Goal: Task Accomplishment & Management: Complete application form

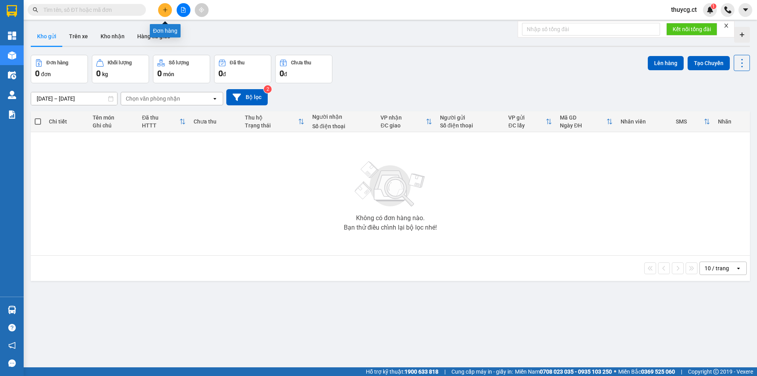
click at [163, 7] on icon "plus" at bounding box center [165, 10] width 6 height 6
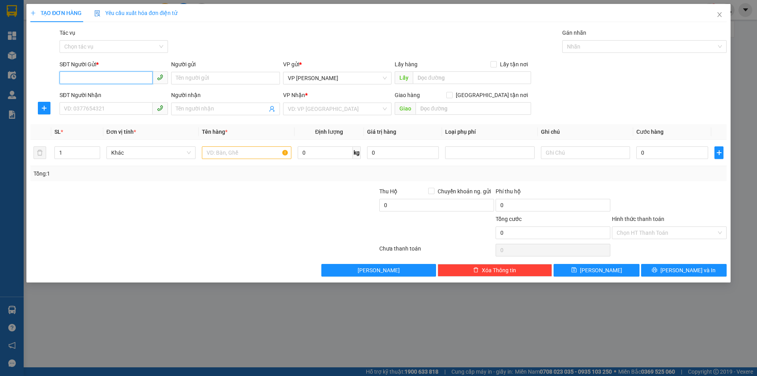
click at [86, 75] on input "SĐT Người Gửi *" at bounding box center [106, 77] width 93 height 13
drag, startPoint x: 101, startPoint y: 77, endPoint x: 0, endPoint y: 95, distance: 102.2
click at [0, 95] on div "TẠO ĐƠN HÀNG Yêu cầu xuất hóa đơn điện tử Transit Pickup Surcharge Ids Transit …" at bounding box center [378, 188] width 757 height 376
type input "0365026514"
click at [73, 92] on div "0365026514 - C Hiền" at bounding box center [113, 94] width 99 height 9
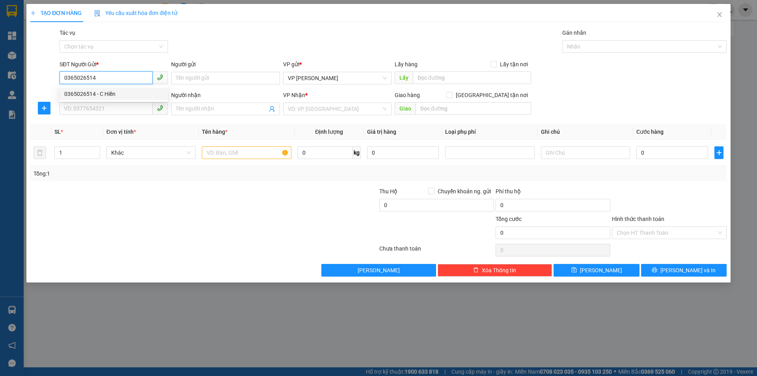
type input "C Hiền"
type input "0904797938"
type input "C Mai"
type input "Nhờ shipper : 116 Ngõ 189 [PERSON_NAME], Cầu Giấy HN"
type input "60.000"
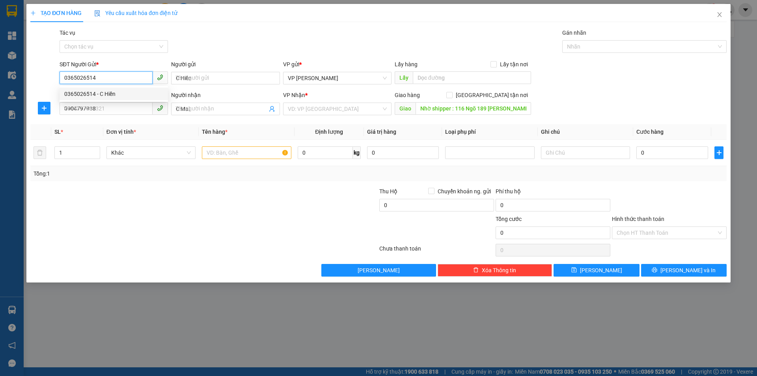
type input "60.000"
type input "0365026514"
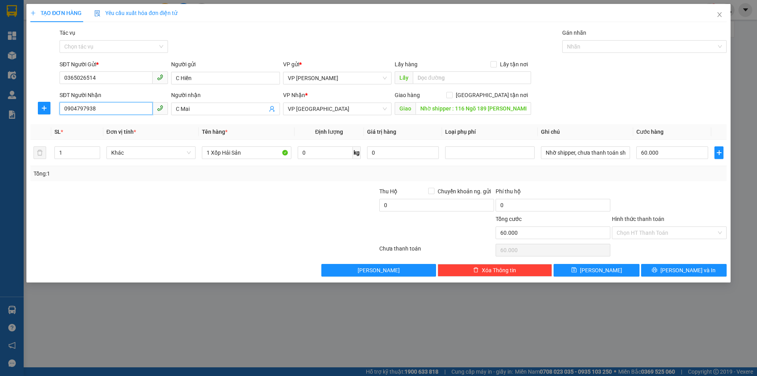
drag, startPoint x: 108, startPoint y: 111, endPoint x: 19, endPoint y: 110, distance: 89.1
click at [19, 110] on div "TẠO ĐƠN HÀNG Yêu cầu xuất hóa đơn điện tử Transit Pickup Surcharge Ids Transit …" at bounding box center [378, 188] width 757 height 376
paste input "75667817"
type input "0975667817"
drag, startPoint x: 202, startPoint y: 109, endPoint x: 106, endPoint y: 109, distance: 95.8
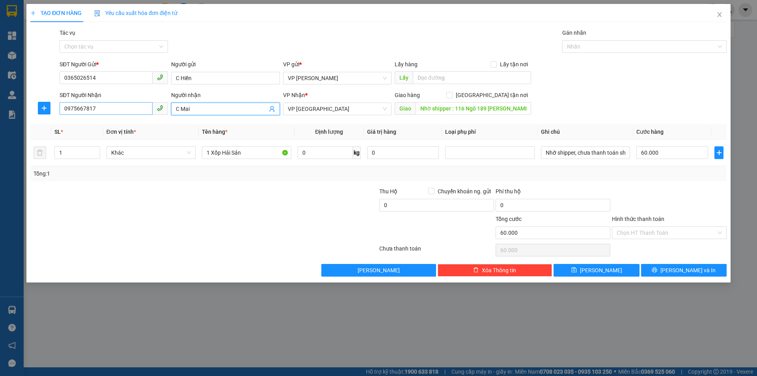
click at [106, 109] on div "SĐT Người Nhận 0975667817 Người nhận C Mai C Mai VP Nhận * VP [PERSON_NAME] hàn…" at bounding box center [393, 105] width 670 height 28
click at [324, 109] on span "VP [GEOGRAPHIC_DATA]" at bounding box center [337, 109] width 99 height 12
type input "C Hòa"
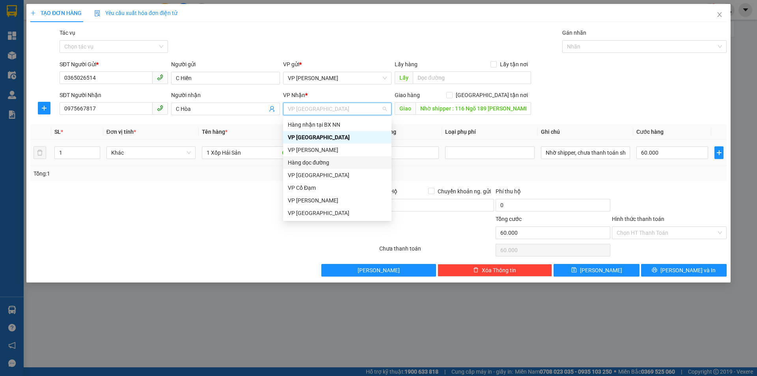
click at [313, 164] on div "Hàng dọc đường" at bounding box center [337, 162] width 99 height 9
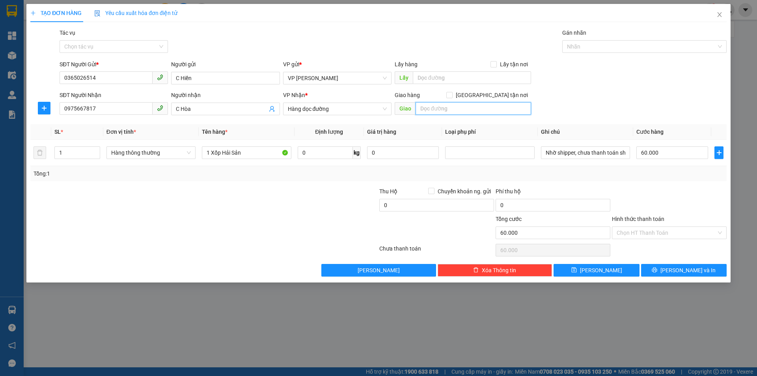
click at [435, 106] on input "text" at bounding box center [474, 108] width 116 height 13
click at [475, 107] on input "text" at bounding box center [474, 108] width 116 height 13
click at [435, 107] on input "Liêm tuyền [GEOGRAPHIC_DATA]" at bounding box center [474, 108] width 116 height 13
type input "Liêm Tuyền [GEOGRAPHIC_DATA]"
click at [662, 152] on input "60.000" at bounding box center [672, 152] width 72 height 13
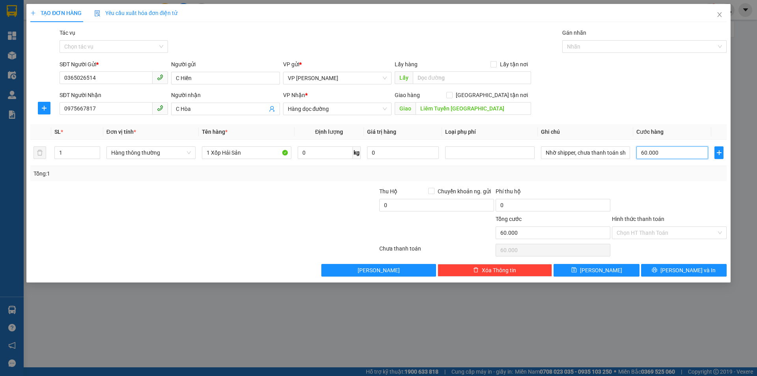
type input "7"
type input "70"
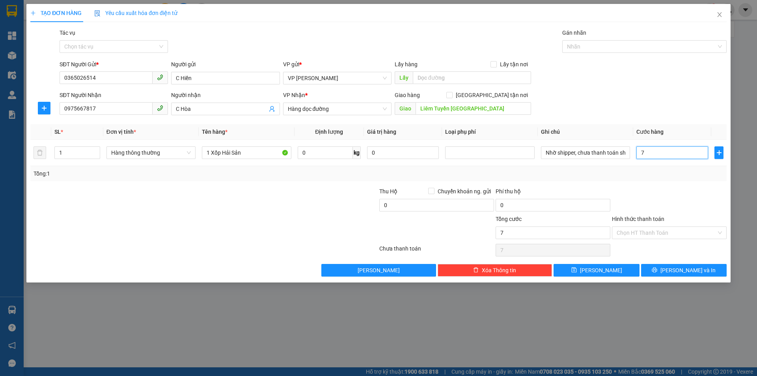
type input "70"
type input "700"
type input "7.000"
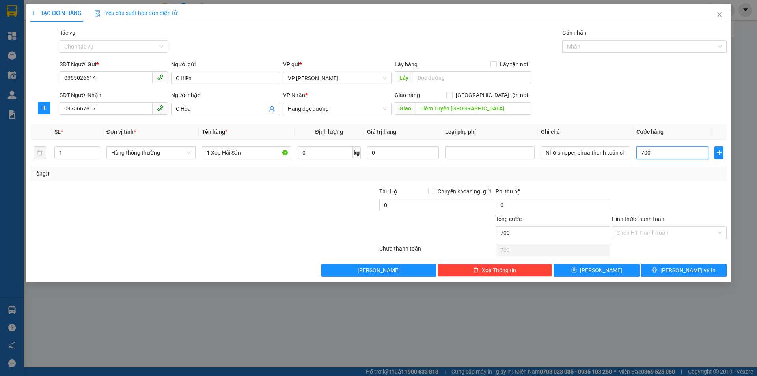
type input "7.000"
type input "70.000"
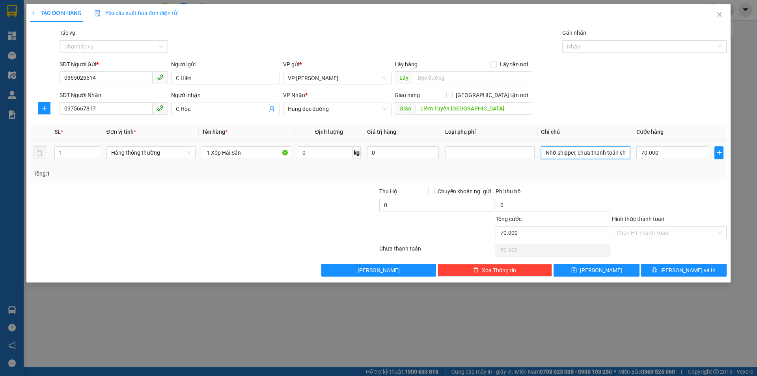
click at [599, 153] on input "Nhờ shipper, chưa thanh toán shipper" at bounding box center [585, 152] width 89 height 13
click at [645, 232] on input "Hình thức thanh toán" at bounding box center [667, 233] width 100 height 12
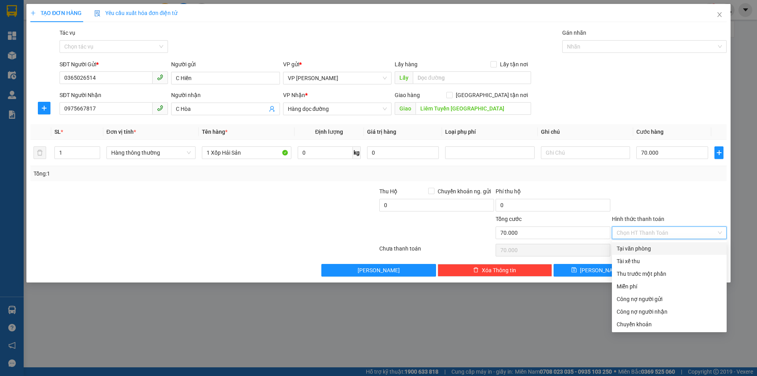
click at [635, 249] on div "Tại văn phòng" at bounding box center [669, 248] width 105 height 9
type input "0"
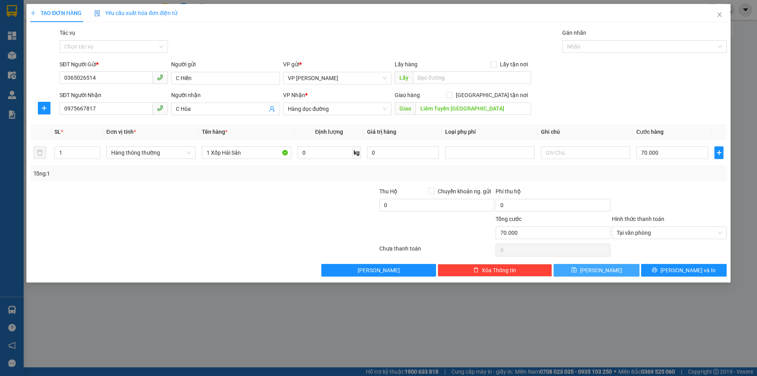
click at [601, 269] on span "[PERSON_NAME]" at bounding box center [601, 270] width 42 height 9
type input "0"
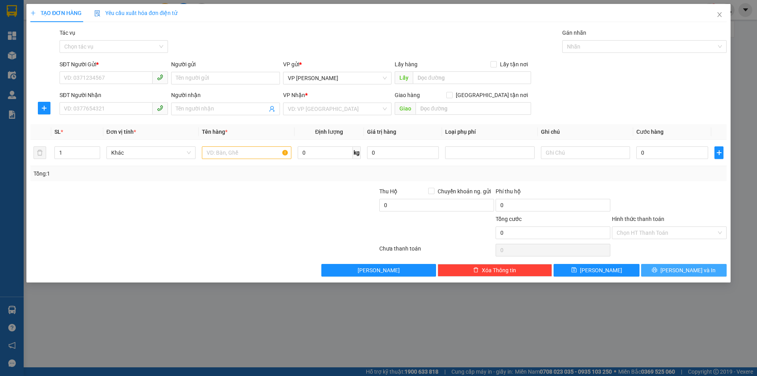
click at [687, 270] on span "[PERSON_NAME] và In" at bounding box center [687, 270] width 55 height 9
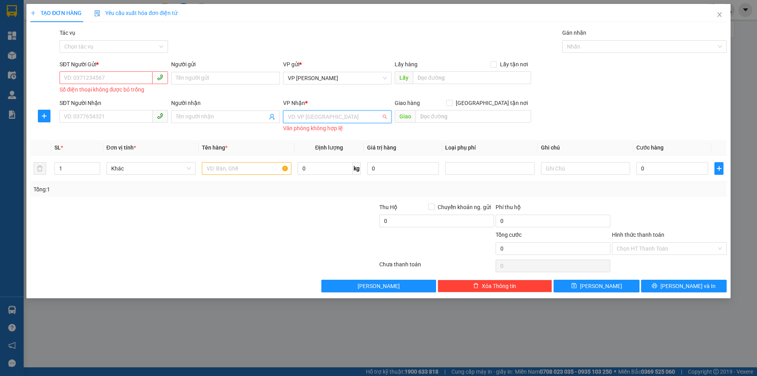
click at [304, 120] on input "search" at bounding box center [334, 117] width 93 height 12
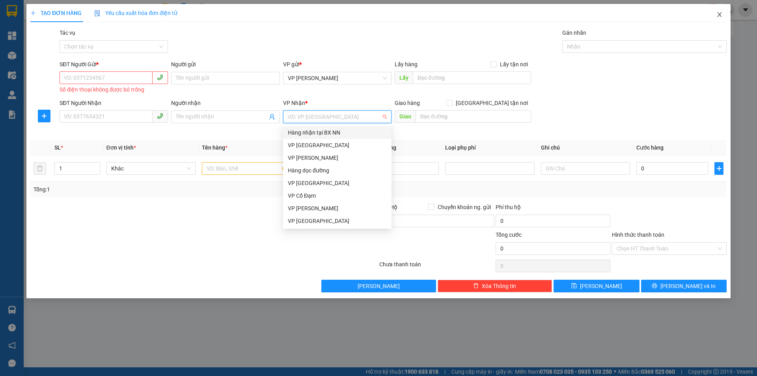
click at [717, 13] on icon "close" at bounding box center [719, 14] width 6 height 6
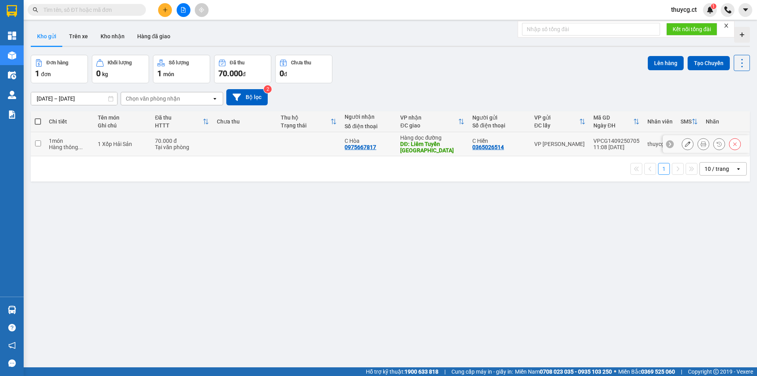
click at [82, 144] on div "Hàng thông ..." at bounding box center [69, 147] width 41 height 6
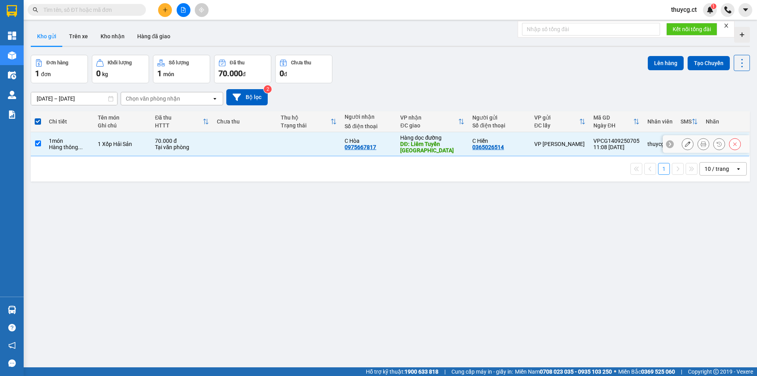
click at [549, 143] on div "VP [PERSON_NAME]" at bounding box center [559, 144] width 51 height 6
checkbox input "false"
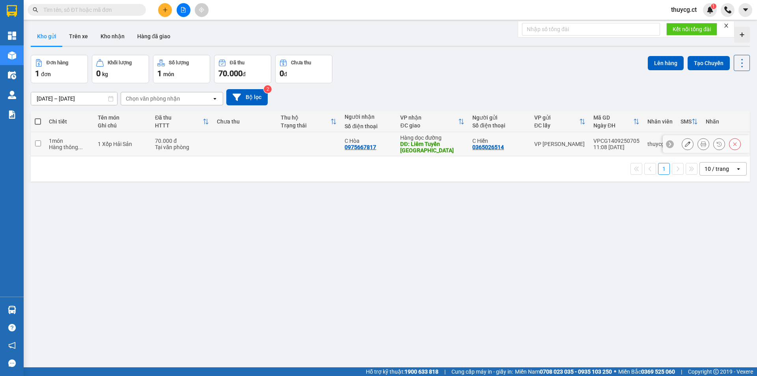
click at [354, 145] on div "0975667817" at bounding box center [361, 147] width 32 height 6
click at [476, 144] on div "0365026514" at bounding box center [488, 147] width 32 height 6
click at [701, 144] on icon at bounding box center [704, 144] width 6 height 6
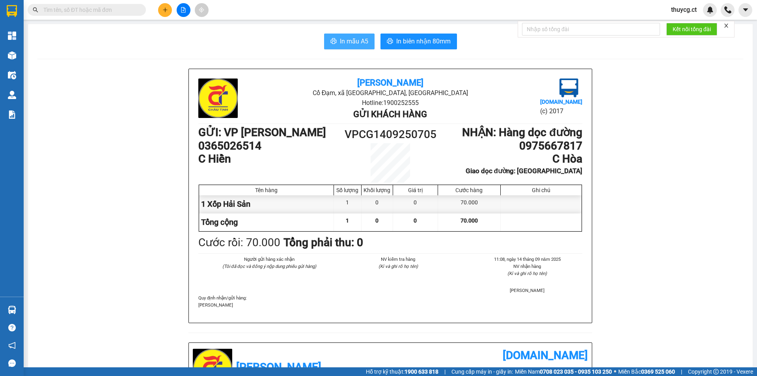
click at [348, 37] on span "In mẫu A5" at bounding box center [354, 41] width 28 height 10
drag, startPoint x: 161, startPoint y: 146, endPoint x: 146, endPoint y: 142, distance: 15.5
drag, startPoint x: 728, startPoint y: 24, endPoint x: 643, endPoint y: 37, distance: 86.4
click at [726, 25] on icon "close" at bounding box center [726, 26] width 4 height 4
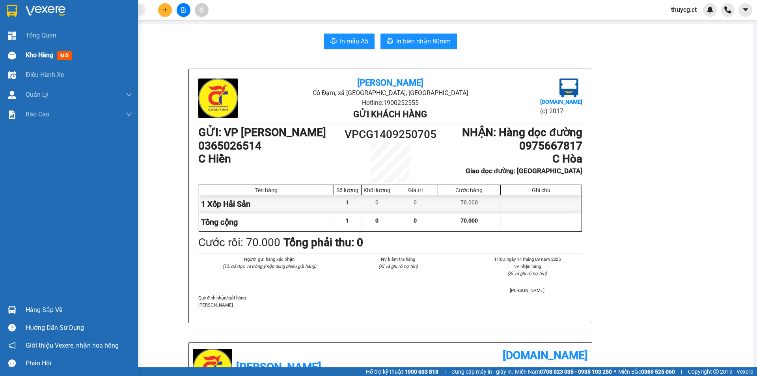
click at [31, 57] on span "Kho hàng" at bounding box center [40, 54] width 28 height 7
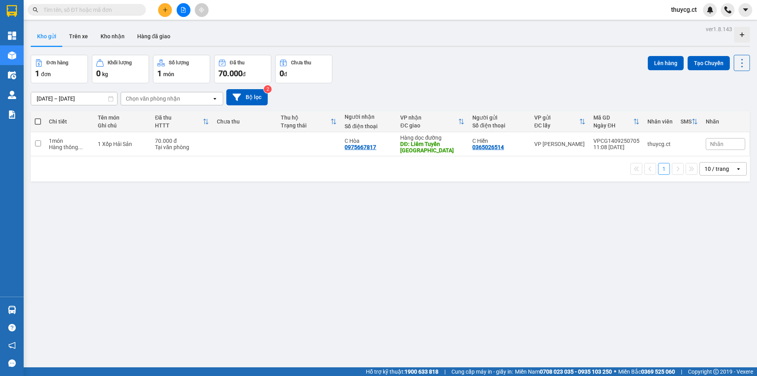
click at [84, 10] on input "text" at bounding box center [89, 10] width 93 height 9
click at [162, 9] on icon "plus" at bounding box center [165, 10] width 6 height 6
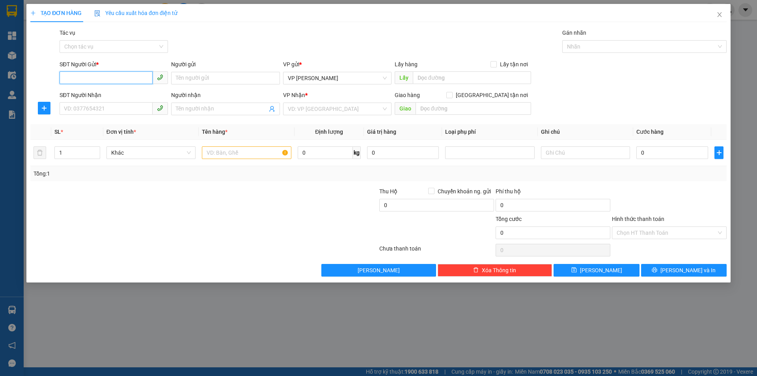
click at [93, 74] on input "SĐT Người Gửi *" at bounding box center [106, 77] width 93 height 13
type input "0967595657"
click at [101, 81] on input "0967595657" at bounding box center [106, 77] width 93 height 13
drag, startPoint x: 103, startPoint y: 79, endPoint x: 0, endPoint y: 95, distance: 104.1
click at [0, 95] on div "TẠO ĐƠN HÀNG Yêu cầu xuất hóa đơn điện tử Transit Pickup Surcharge Ids Transit …" at bounding box center [378, 188] width 757 height 376
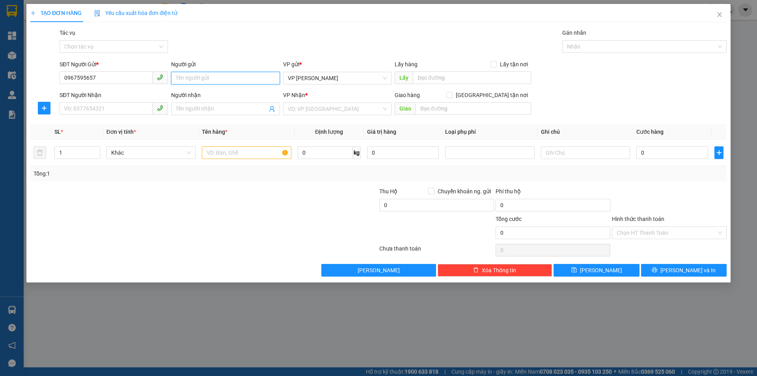
click at [223, 75] on input "Người gửi" at bounding box center [225, 78] width 108 height 13
type input "C Trung"
click at [93, 110] on input "SĐT Người Nhận" at bounding box center [106, 108] width 93 height 13
drag, startPoint x: 97, startPoint y: 110, endPoint x: 0, endPoint y: 106, distance: 97.5
click at [0, 106] on div "TẠO ĐƠN HÀNG Yêu cầu xuất hóa đơn điện tử Transit Pickup Surcharge Ids Transit …" at bounding box center [378, 188] width 757 height 376
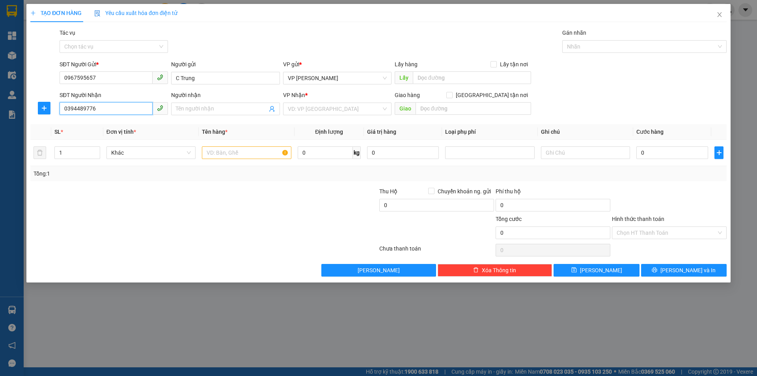
type input "0394489776"
click at [228, 105] on input "Người nhận" at bounding box center [221, 108] width 91 height 9
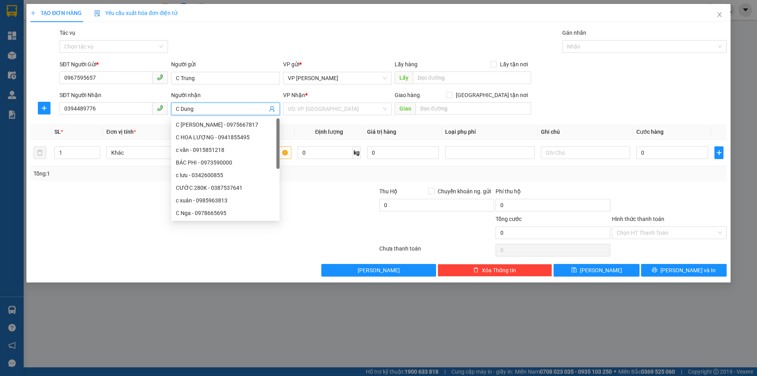
type input "C Dung"
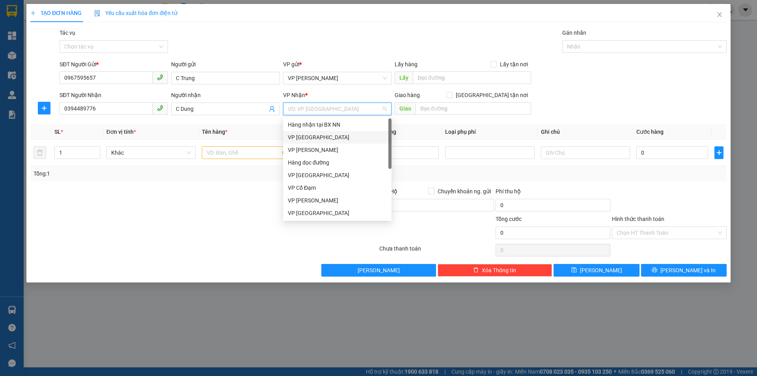
click at [322, 134] on div "VP [GEOGRAPHIC_DATA]" at bounding box center [337, 137] width 99 height 9
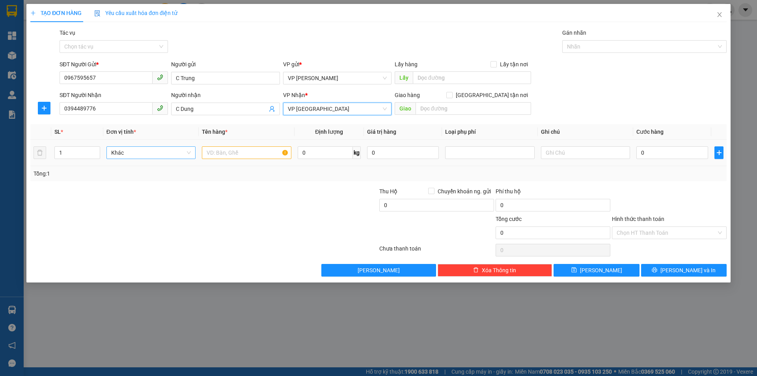
click at [131, 155] on span "Khác" at bounding box center [151, 153] width 80 height 12
drag, startPoint x: 221, startPoint y: 154, endPoint x: 132, endPoint y: 155, distance: 88.7
click at [132, 155] on tr "1 Khác Xe 0 kg 0 0" at bounding box center [378, 153] width 696 height 26
type input "1 xe máy số và 1 xốp"
click at [61, 155] on input "1" at bounding box center [77, 153] width 45 height 12
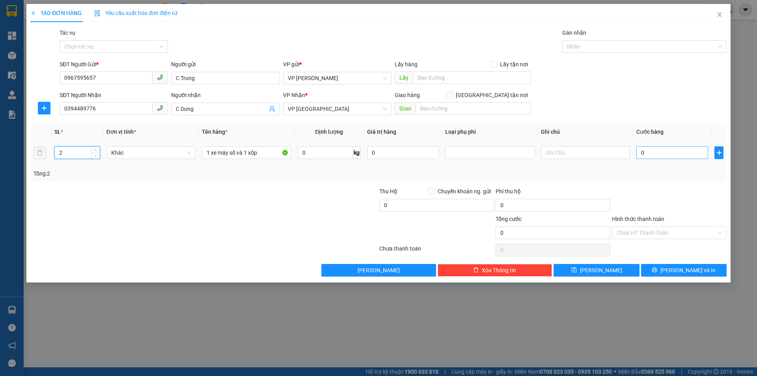
type input "2"
click at [645, 153] on input "0" at bounding box center [672, 152] width 72 height 13
type input "2"
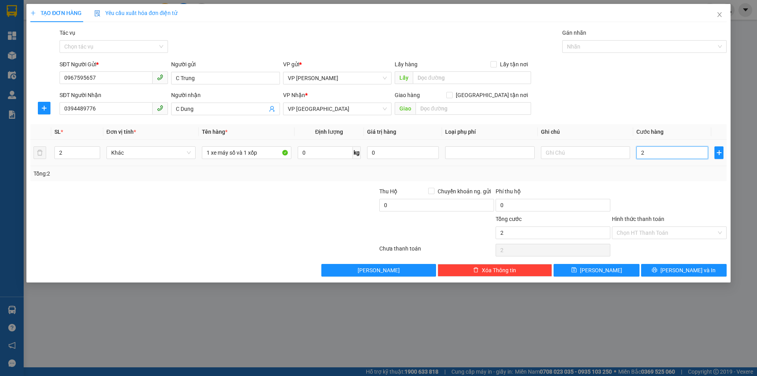
type input "28"
type input "280"
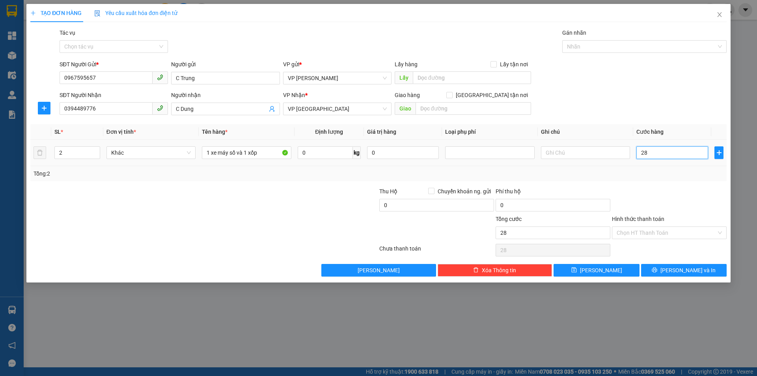
type input "280"
type input "2.800"
type input "28.000"
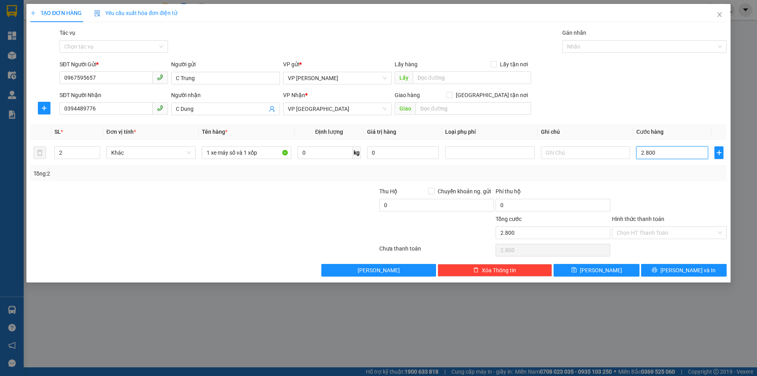
type input "28.000"
type input "280.000"
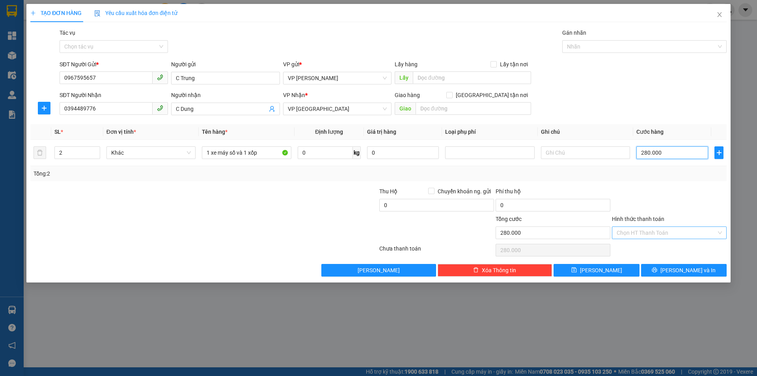
type input "280.000"
click at [652, 233] on input "Hình thức thanh toán" at bounding box center [667, 233] width 100 height 12
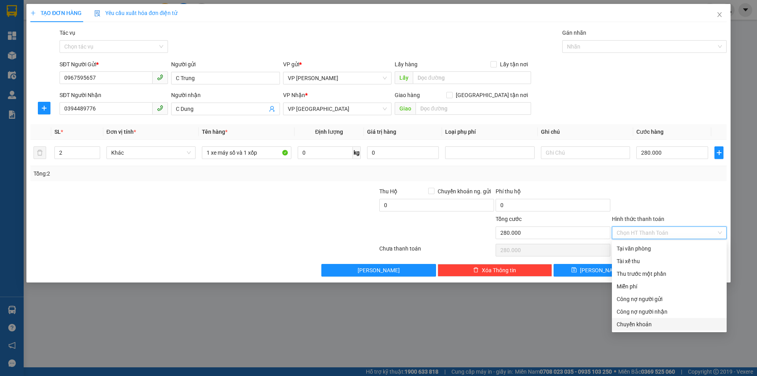
click at [642, 326] on div "Chuyển khoản" at bounding box center [669, 324] width 105 height 9
type input "0"
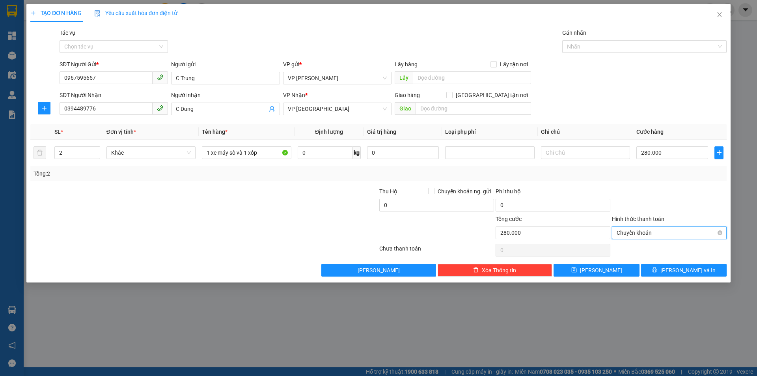
click at [649, 229] on span "Chuyển khoản" at bounding box center [669, 233] width 105 height 12
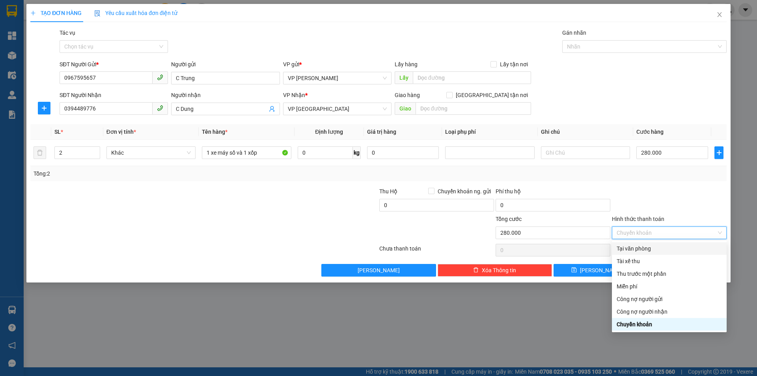
click at [638, 243] on div "Tại văn phòng" at bounding box center [669, 248] width 115 height 13
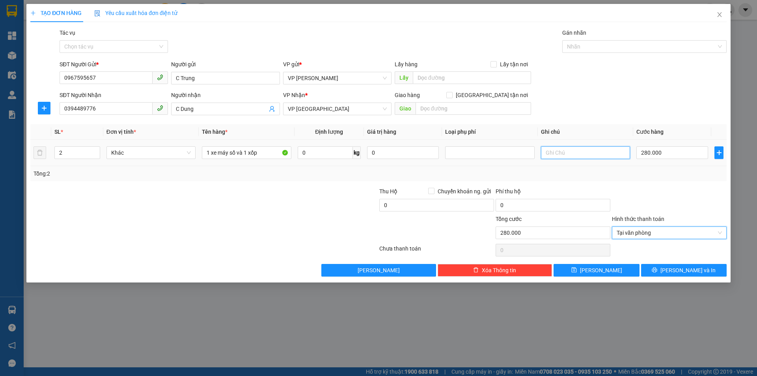
click at [563, 158] on input "text" at bounding box center [585, 152] width 89 height 13
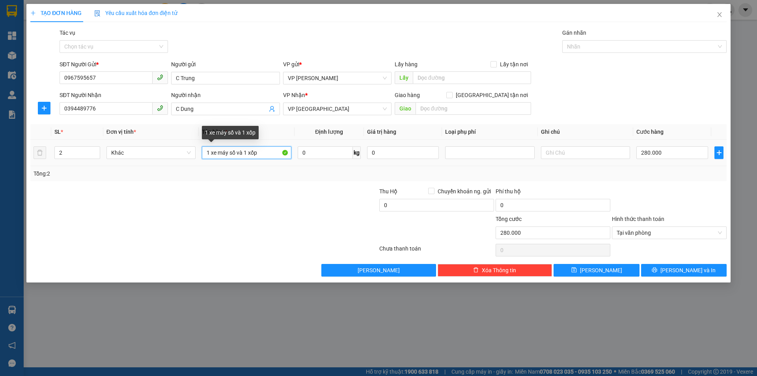
click at [247, 152] on input "1 xe máy số và 1 xốp" at bounding box center [246, 152] width 89 height 13
type input "1 xe máy số và 1 xốp"
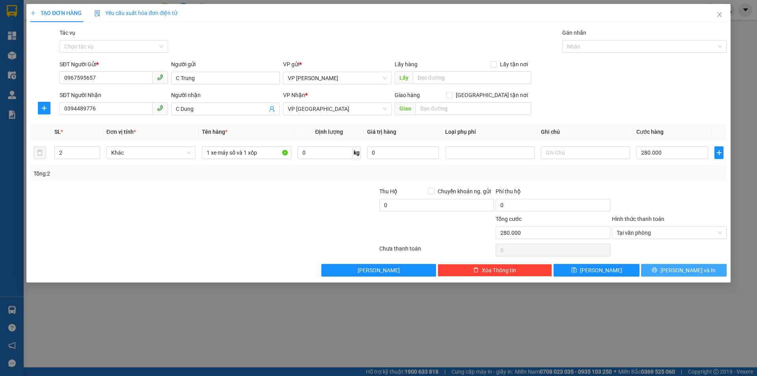
click at [657, 269] on icon "printer" at bounding box center [654, 269] width 5 height 5
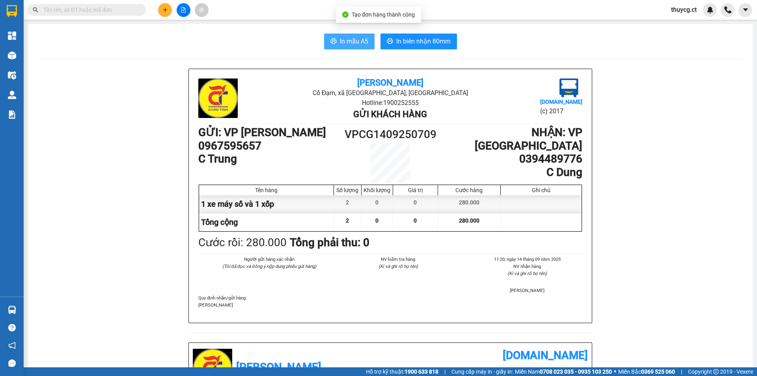
click at [347, 41] on span "In mẫu A5" at bounding box center [354, 41] width 28 height 10
click at [353, 43] on span "In mẫu A5" at bounding box center [354, 41] width 28 height 10
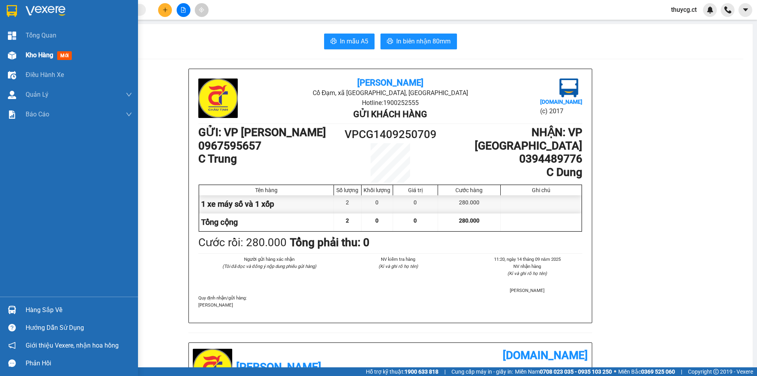
click at [39, 55] on span "Kho hàng" at bounding box center [40, 54] width 28 height 7
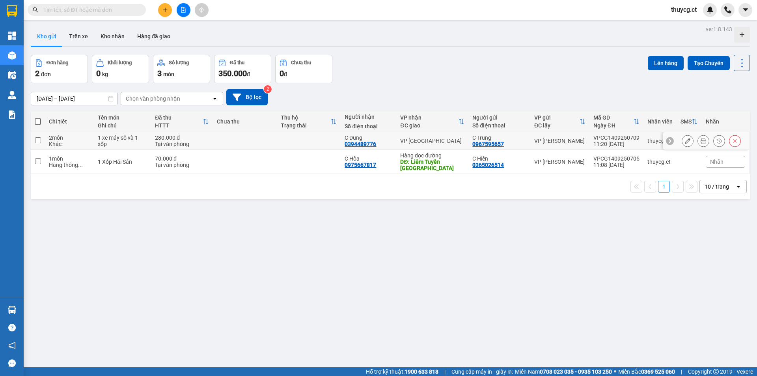
click at [41, 138] on td at bounding box center [38, 141] width 14 height 18
checkbox input "true"
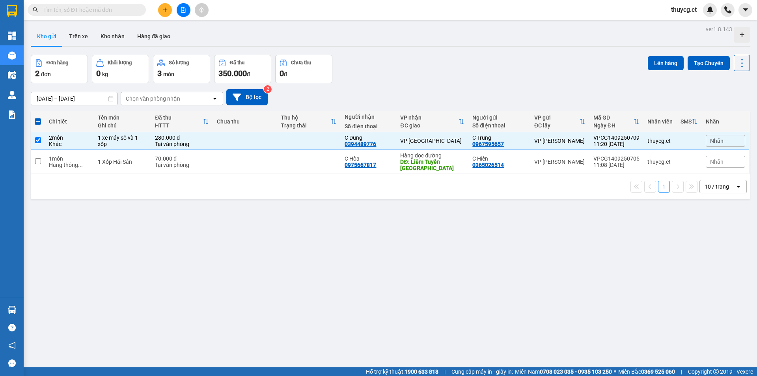
click at [39, 121] on span at bounding box center [38, 121] width 6 height 6
click at [38, 118] on input "checkbox" at bounding box center [38, 118] width 0 height 0
checkbox input "true"
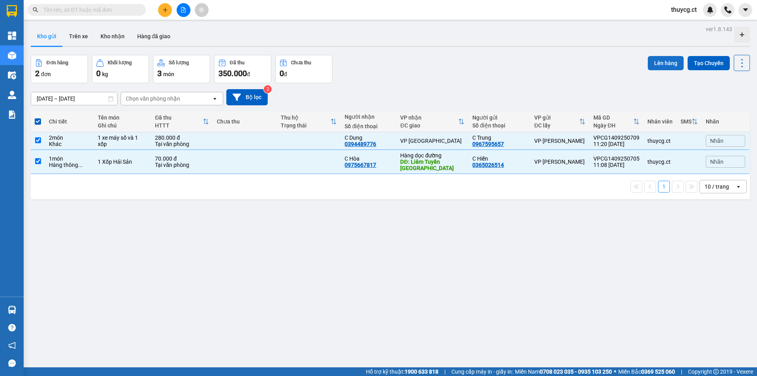
click at [665, 62] on button "Lên hàng" at bounding box center [666, 63] width 36 height 14
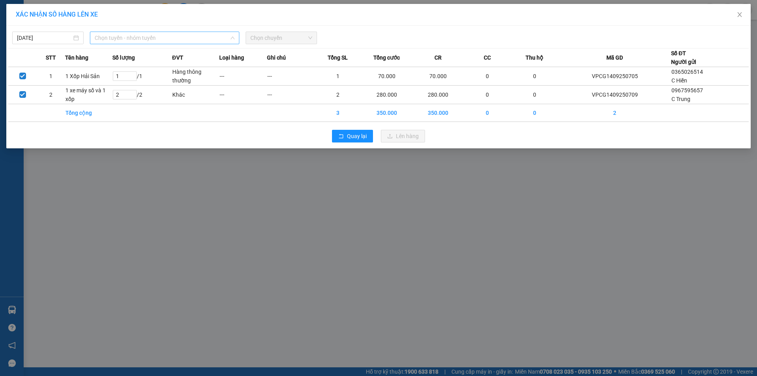
click at [146, 37] on span "Chọn tuyến - nhóm tuyến" at bounding box center [165, 38] width 140 height 12
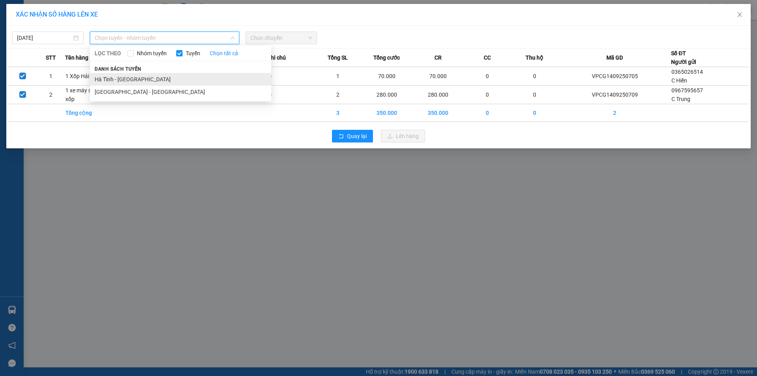
click at [123, 81] on li "Hà Tĩnh - [GEOGRAPHIC_DATA]" at bounding box center [180, 79] width 181 height 13
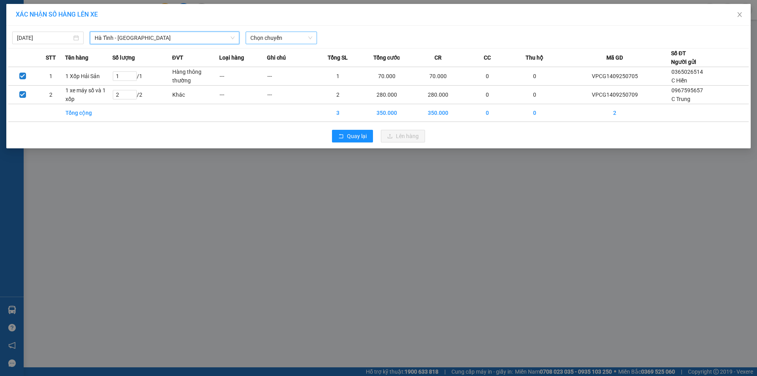
click at [280, 36] on span "Chọn chuyến" at bounding box center [281, 38] width 62 height 12
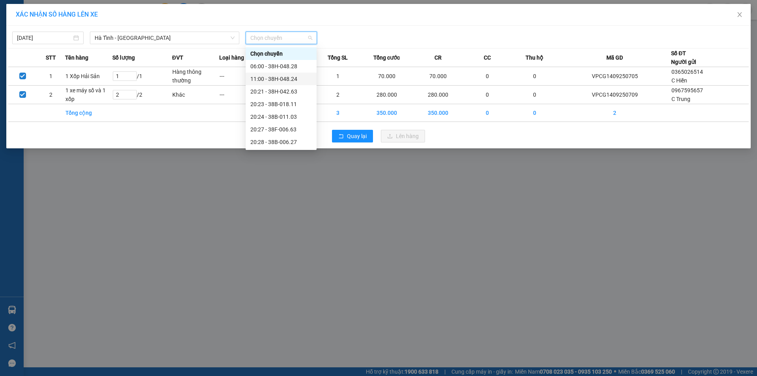
click at [273, 81] on div "11:00 - 38H-048.24" at bounding box center [281, 79] width 62 height 9
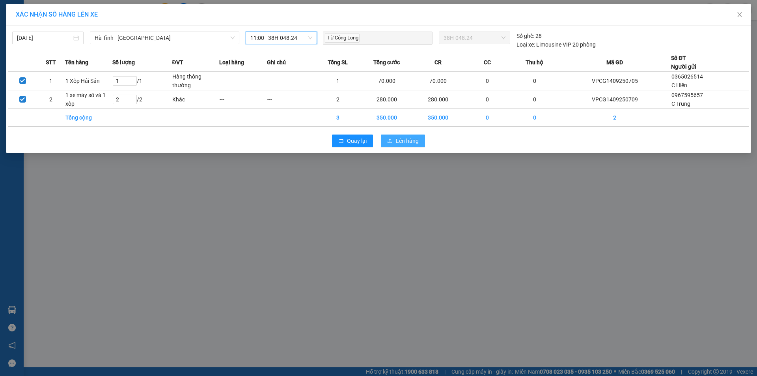
click at [412, 142] on span "Lên hàng" at bounding box center [407, 140] width 23 height 9
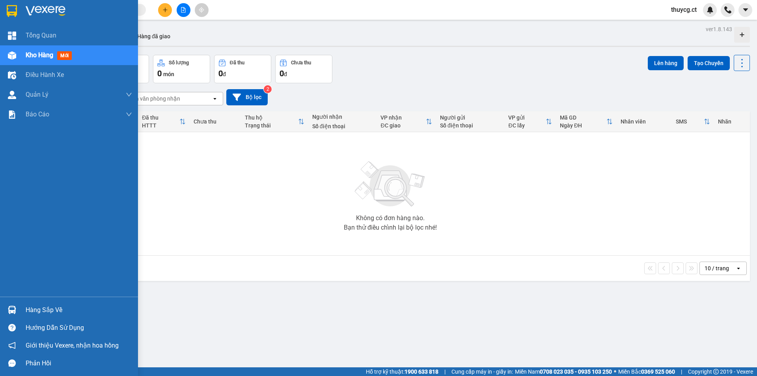
click at [34, 53] on span "Kho hàng" at bounding box center [40, 54] width 28 height 7
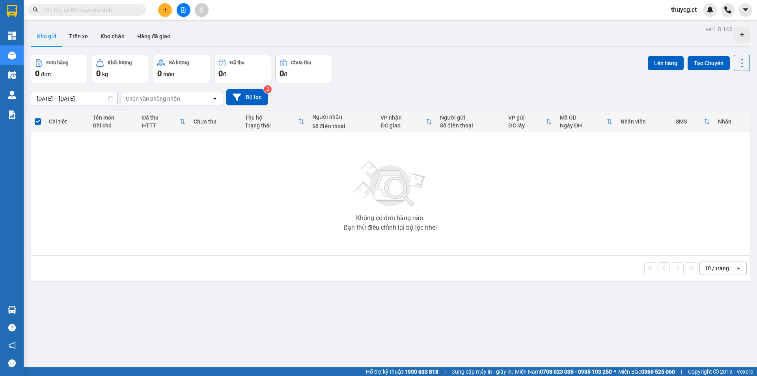
drag, startPoint x: 328, startPoint y: 192, endPoint x: 333, endPoint y: 193, distance: 4.9
click at [329, 192] on div "Không có đơn hàng nào. Bạn thử điều chỉnh lại bộ lọc nhé!" at bounding box center [390, 193] width 711 height 118
click at [80, 11] on input "text" at bounding box center [89, 10] width 93 height 9
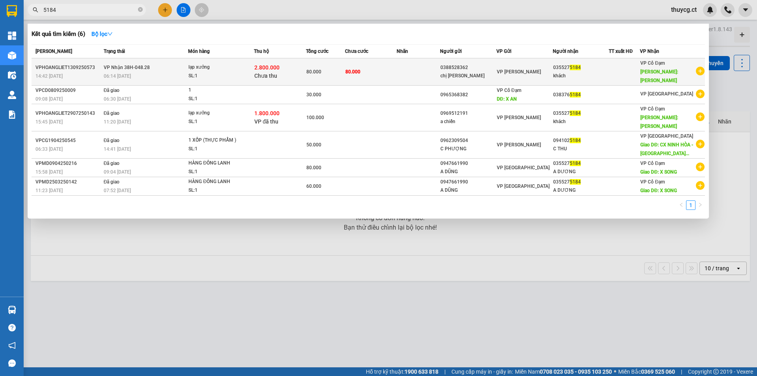
type input "5184"
click at [119, 75] on span "06:14 [DATE]" at bounding box center [117, 76] width 27 height 6
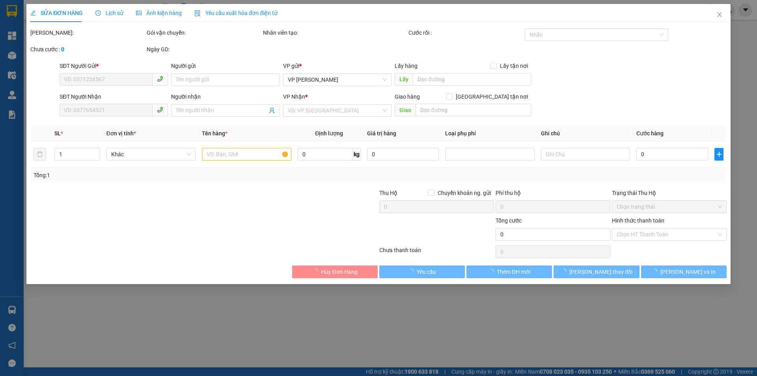
type input "0388528362"
type input "chị [PERSON_NAME]"
type input "0355275184"
type input "khách"
type input "xuân song"
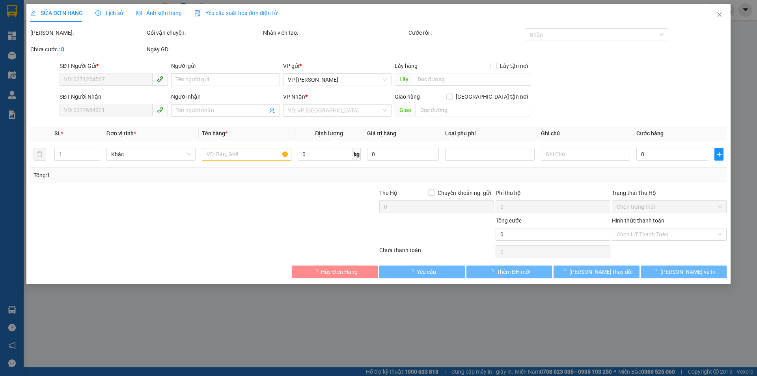
type input "80.000"
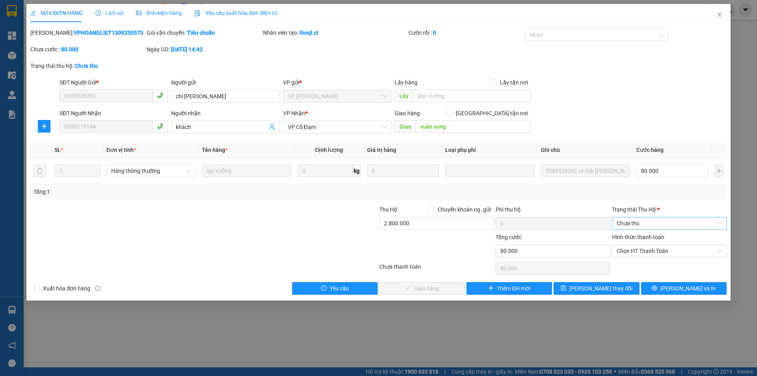
click at [653, 220] on span "Chưa thu" at bounding box center [669, 223] width 105 height 12
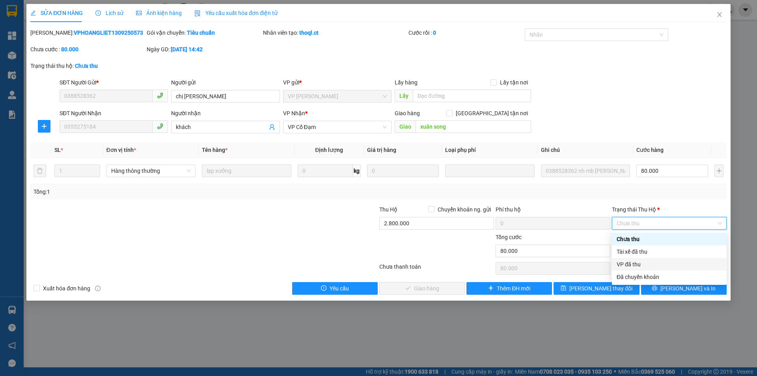
click at [632, 265] on div "VP đã thu" at bounding box center [669, 264] width 105 height 9
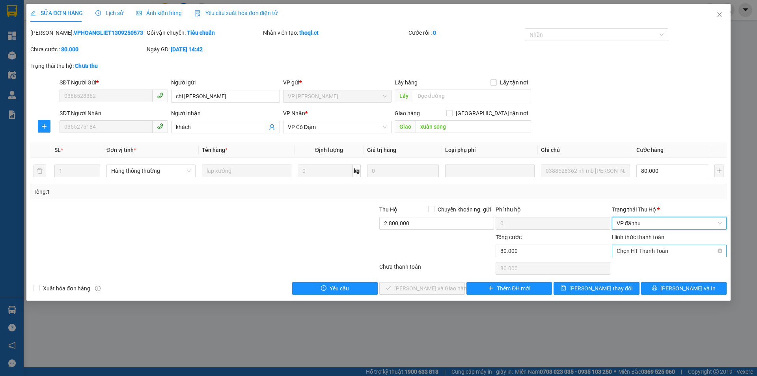
click at [645, 250] on span "Chọn HT Thanh Toán" at bounding box center [669, 251] width 105 height 12
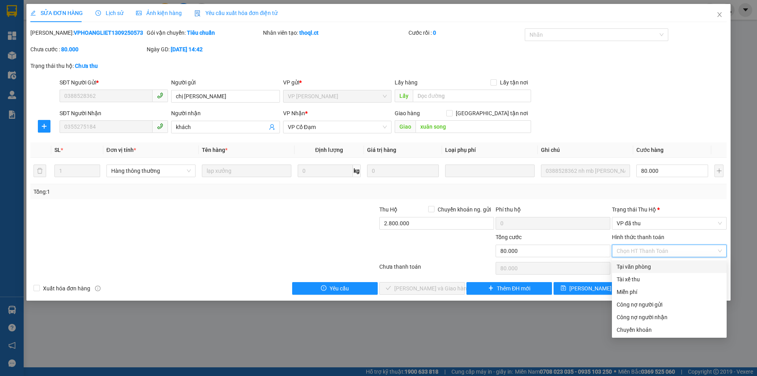
click at [631, 268] on div "Tại văn phòng" at bounding box center [669, 266] width 105 height 9
type input "0"
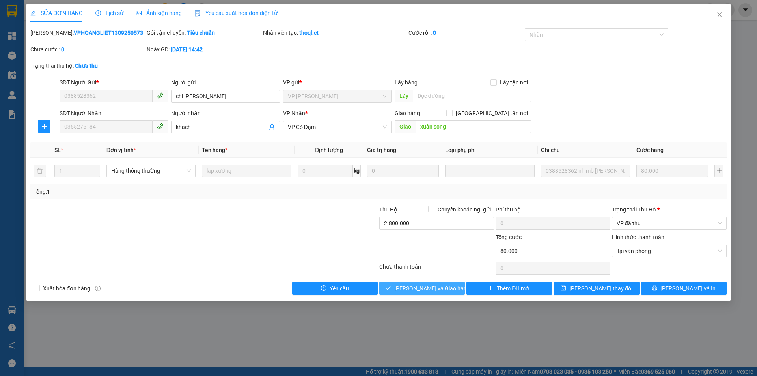
click at [415, 287] on span "[PERSON_NAME] và Giao hàng" at bounding box center [432, 288] width 76 height 9
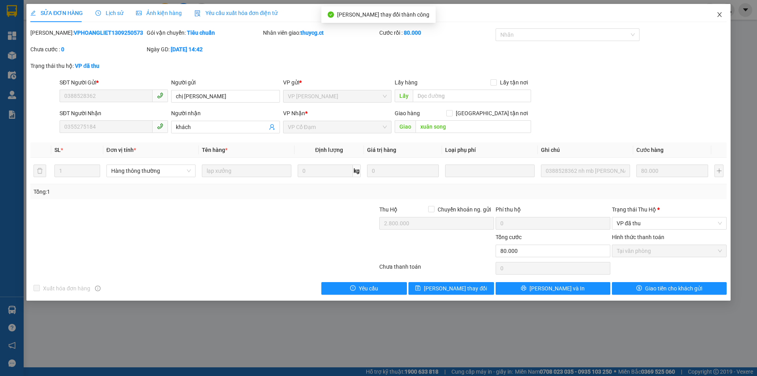
click at [719, 14] on icon "close" at bounding box center [719, 14] width 6 height 6
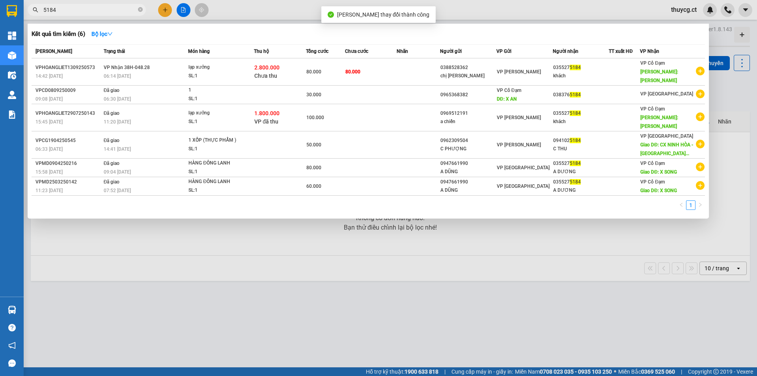
click at [75, 9] on input "5184" at bounding box center [89, 10] width 93 height 9
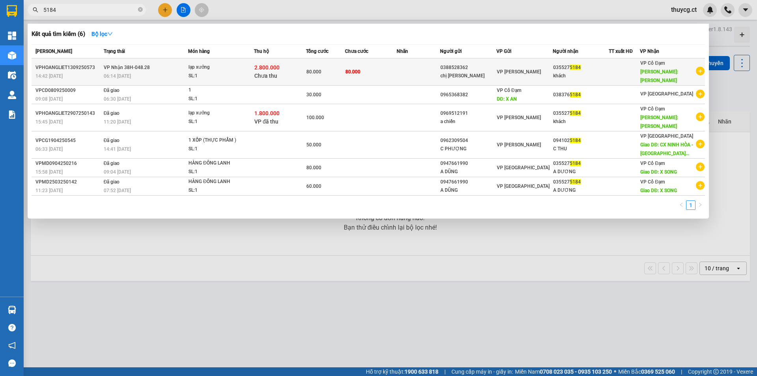
click at [265, 73] on span "Chưa thu" at bounding box center [265, 76] width 23 height 6
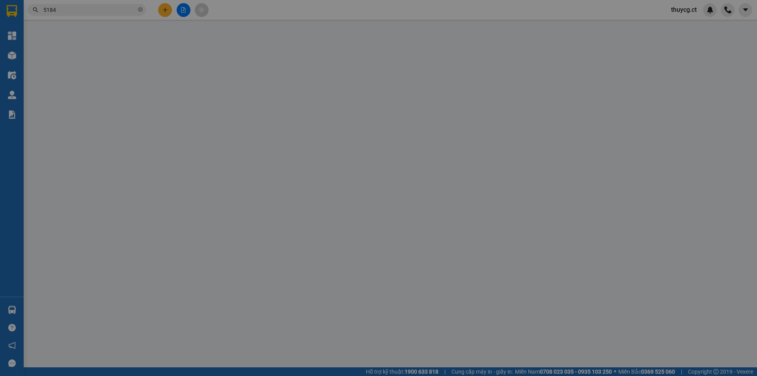
type input "0388528362"
type input "chị [PERSON_NAME]"
type input "0355275184"
type input "khách"
type input "xuân song"
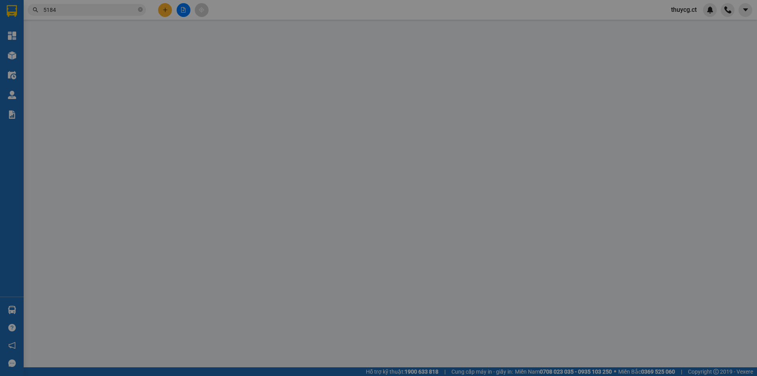
type input "2.800.000"
type input "80.000"
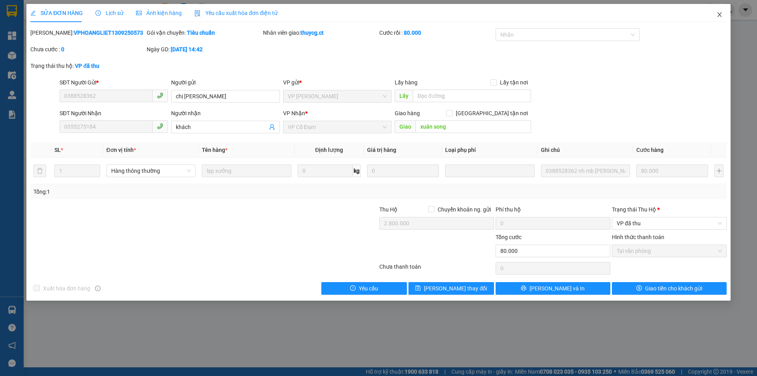
click at [721, 13] on icon "close" at bounding box center [719, 14] width 6 height 6
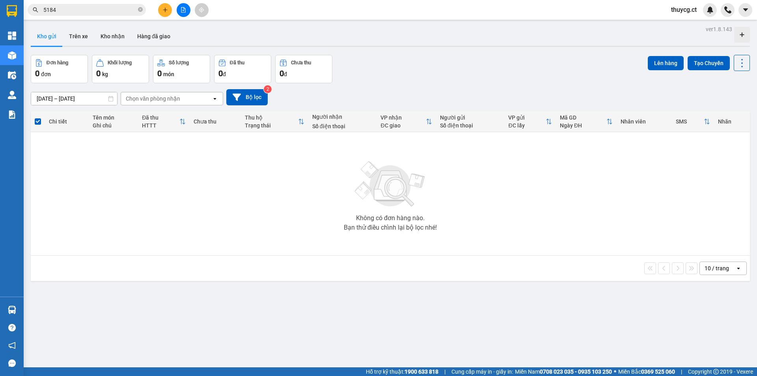
click at [83, 10] on input "5184" at bounding box center [89, 10] width 93 height 9
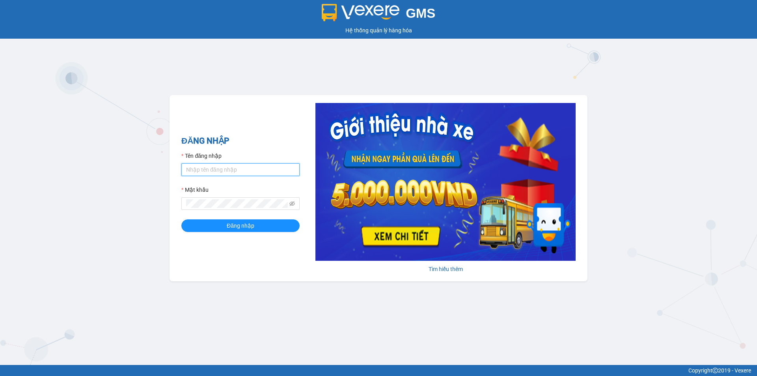
click at [225, 172] on input "Tên đăng nhập" at bounding box center [240, 169] width 118 height 13
type input "thuycg.ct"
click at [228, 228] on span "Đăng nhập" at bounding box center [241, 225] width 28 height 9
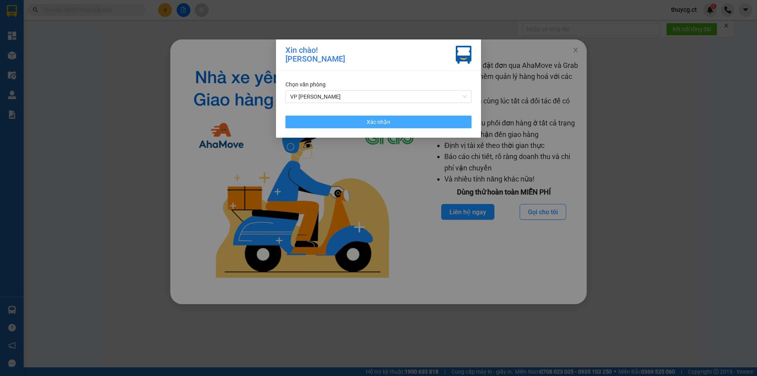
click at [379, 123] on span "Xác nhận" at bounding box center [379, 122] width 24 height 9
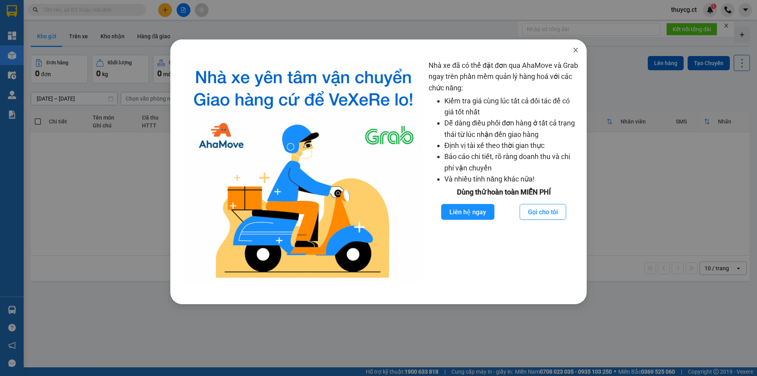
click at [574, 50] on icon "close" at bounding box center [576, 50] width 6 height 6
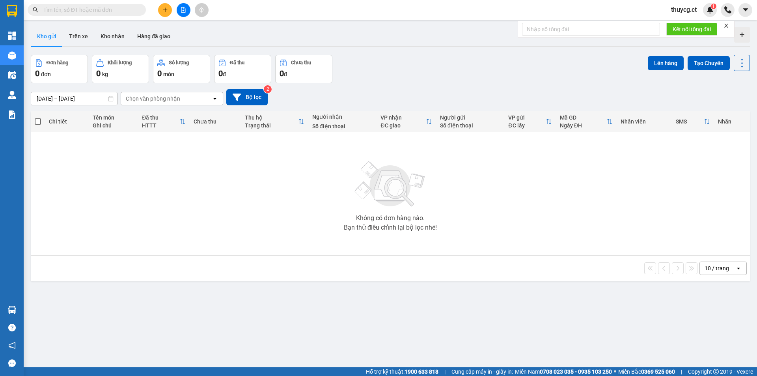
click at [77, 11] on input "text" at bounding box center [89, 10] width 93 height 9
click at [73, 11] on input "text" at bounding box center [89, 10] width 93 height 9
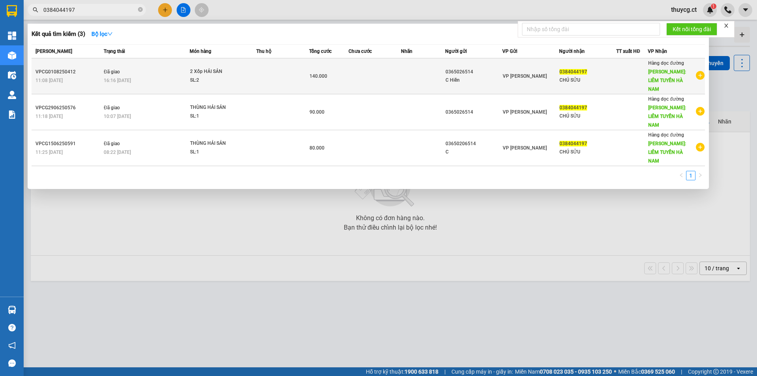
type input "0384044197"
click at [676, 71] on span "Giao DĐ: LIÊM TUYỀN HÀ NAM" at bounding box center [667, 80] width 38 height 23
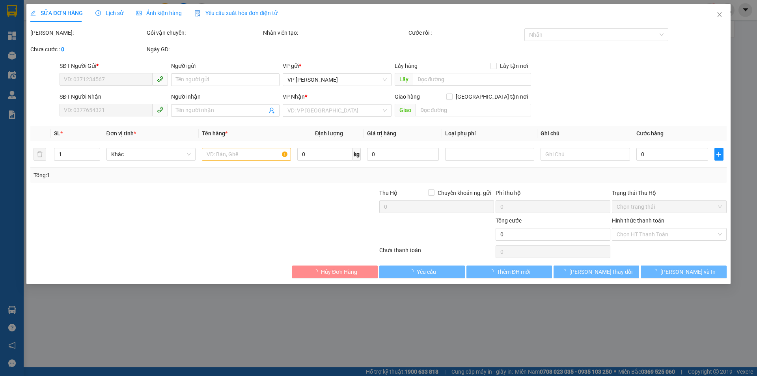
type input "0365026514"
type input "C Hiền"
type input "0384044197"
type input "CHÚ SỬU"
type input "LIÊM TUYỀN HÀ NAM"
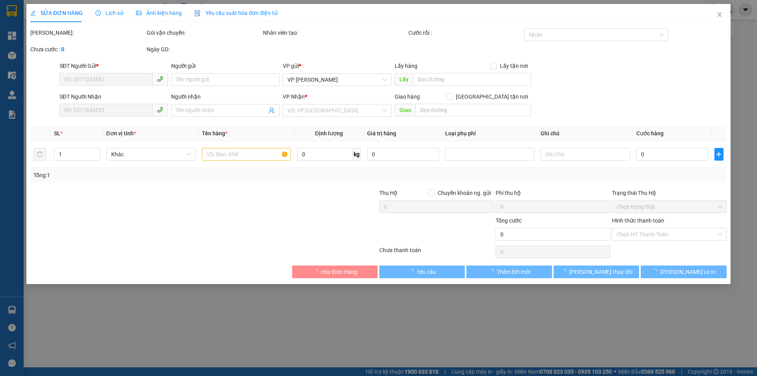
type input "140.000"
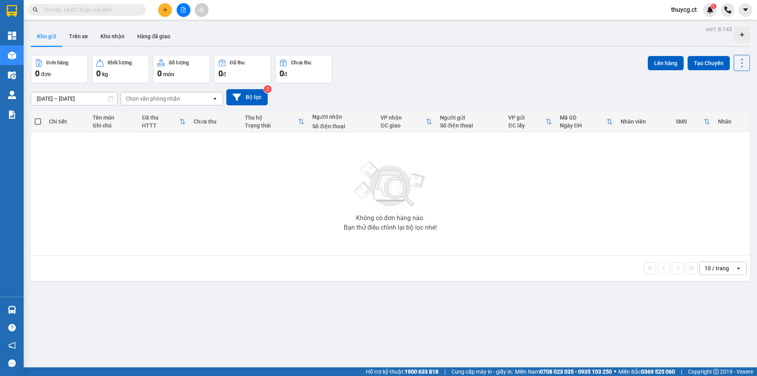
click at [98, 11] on input "text" at bounding box center [89, 10] width 93 height 9
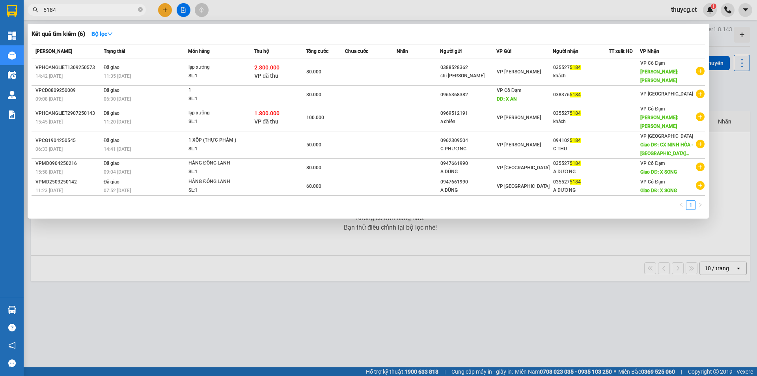
type input "5184"
